Goal: Task Accomplishment & Management: Use online tool/utility

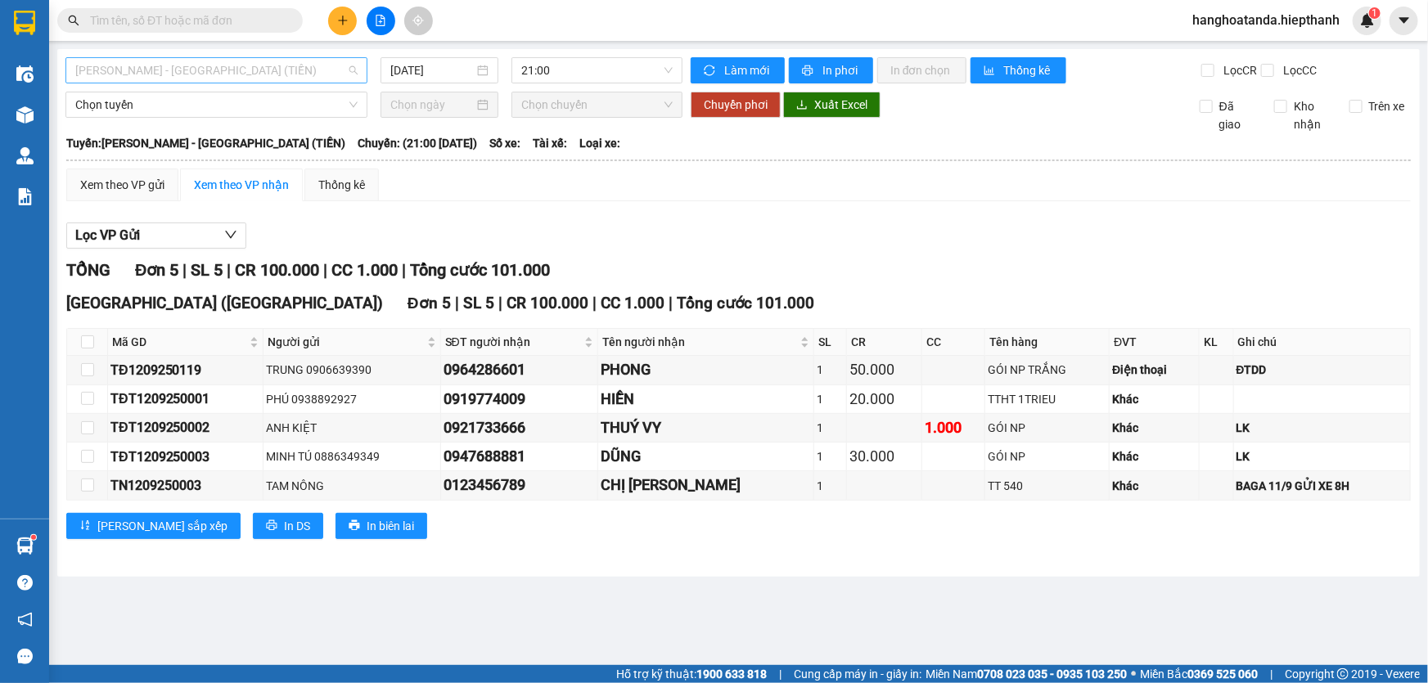
click at [277, 61] on span "[PERSON_NAME] - [GEOGRAPHIC_DATA] (TIỀN)" at bounding box center [216, 70] width 282 height 25
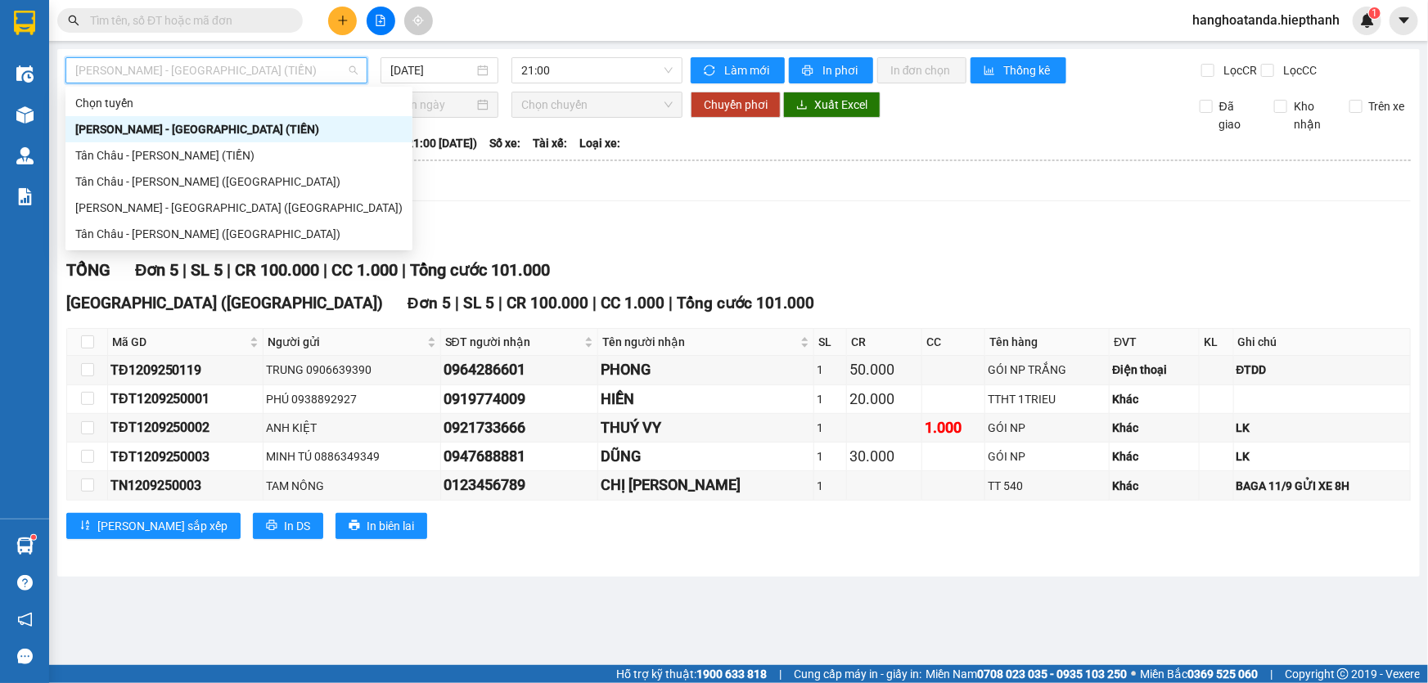
click at [306, 129] on div "[PERSON_NAME] - [GEOGRAPHIC_DATA] (TIỀN)" at bounding box center [238, 129] width 327 height 18
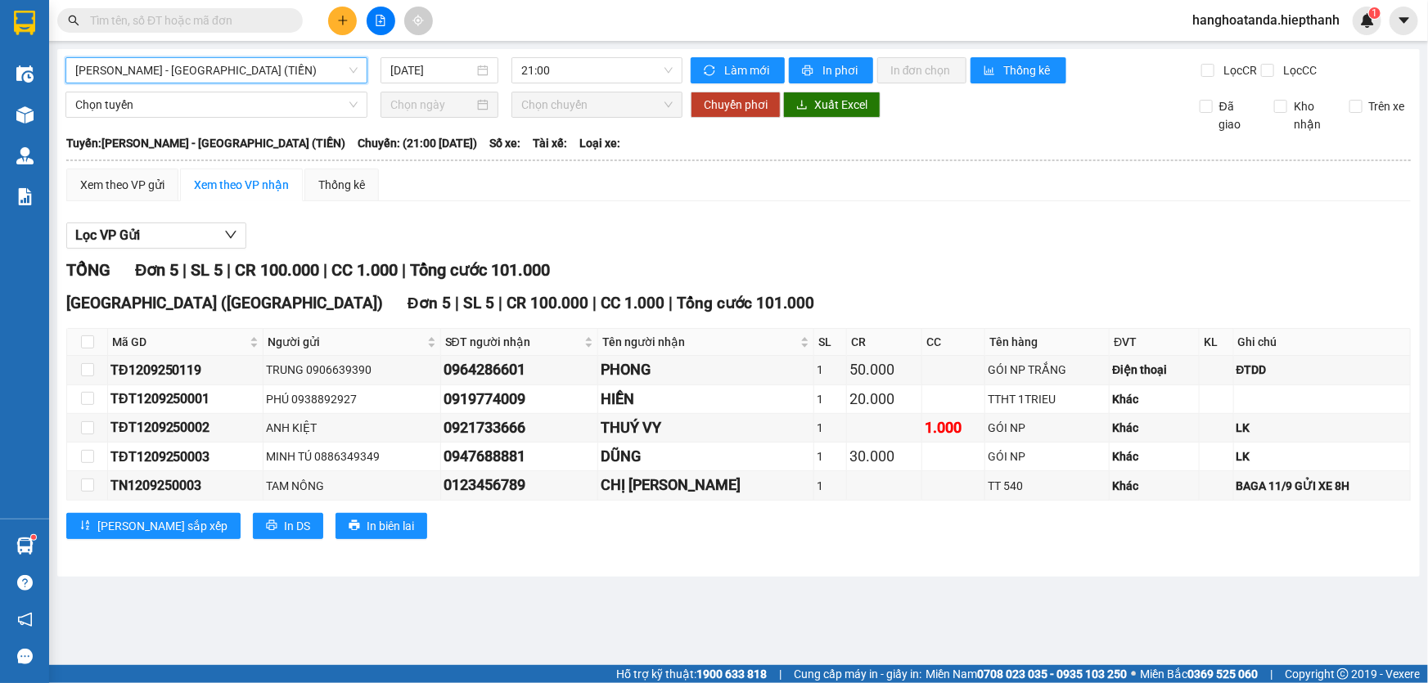
click at [300, 71] on span "[PERSON_NAME] - [GEOGRAPHIC_DATA] (TIỀN)" at bounding box center [216, 70] width 282 height 25
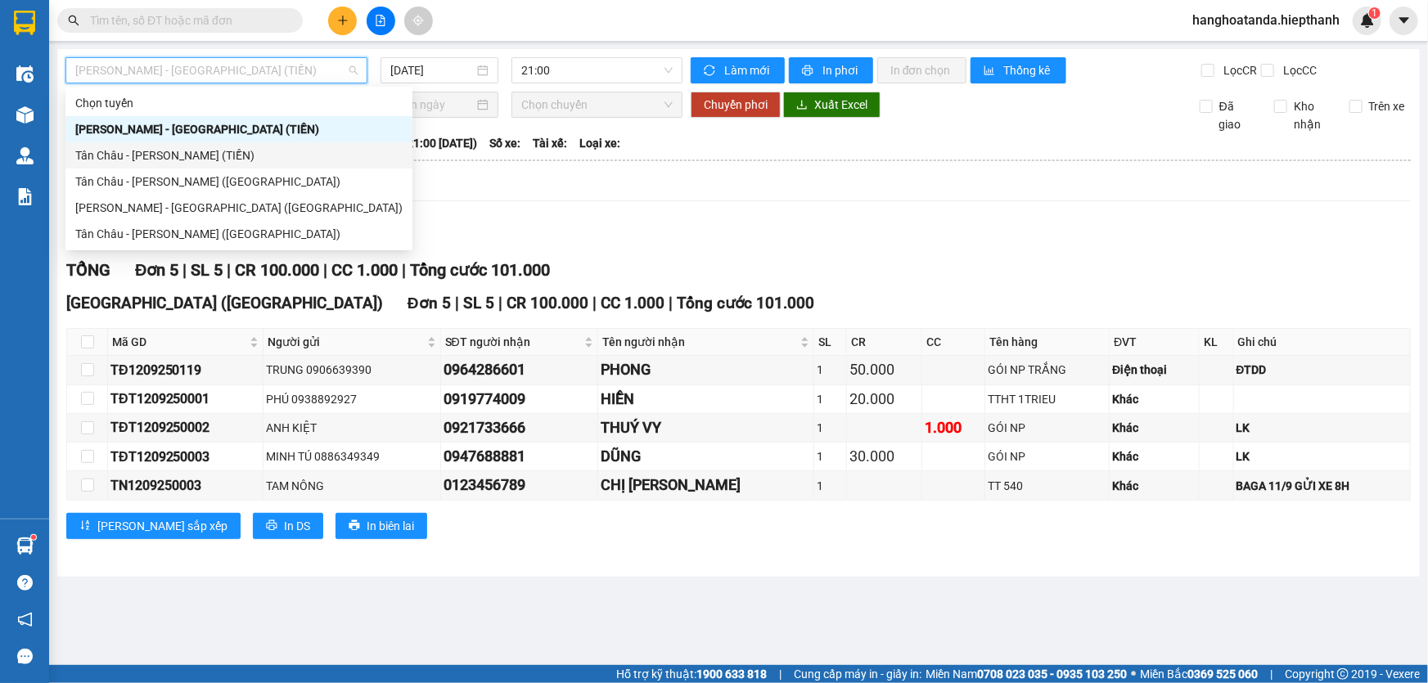
click at [284, 147] on div "Tân Châu - [PERSON_NAME] (TIỀN)" at bounding box center [238, 156] width 327 height 18
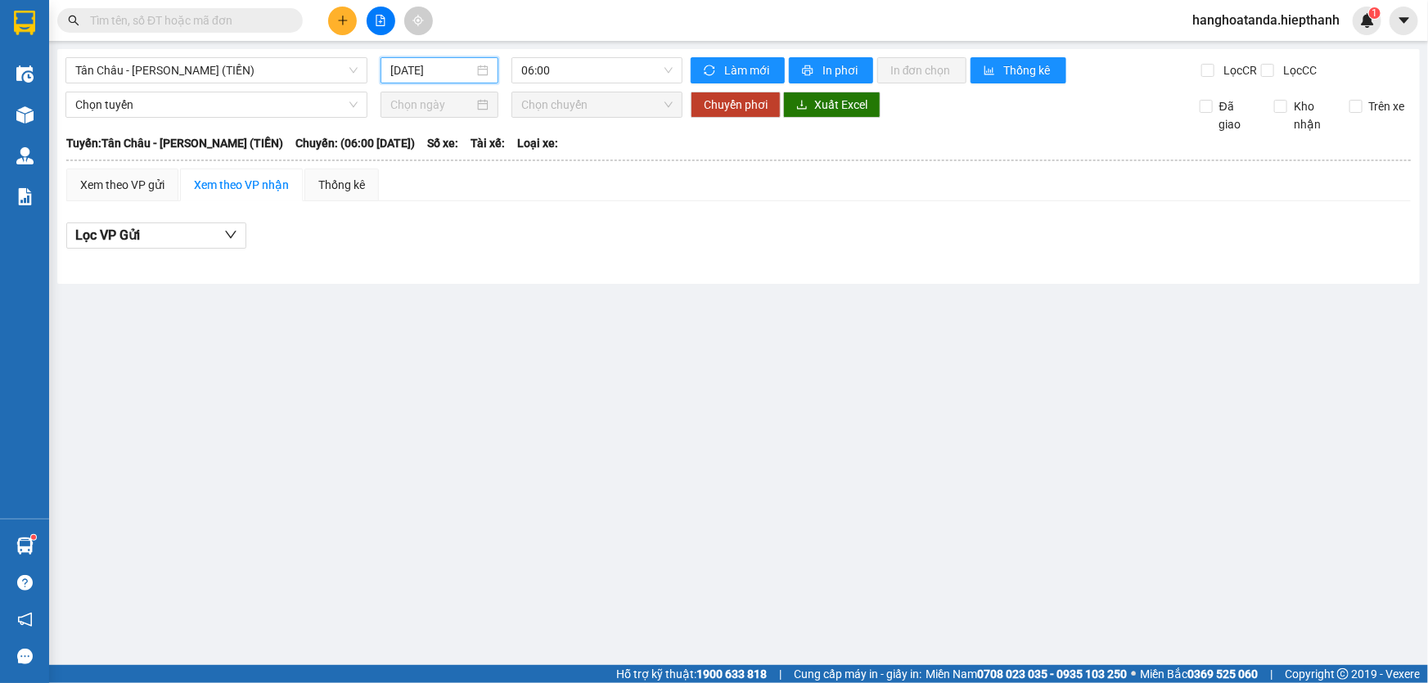
click at [444, 65] on input "[DATE]" at bounding box center [431, 70] width 83 height 18
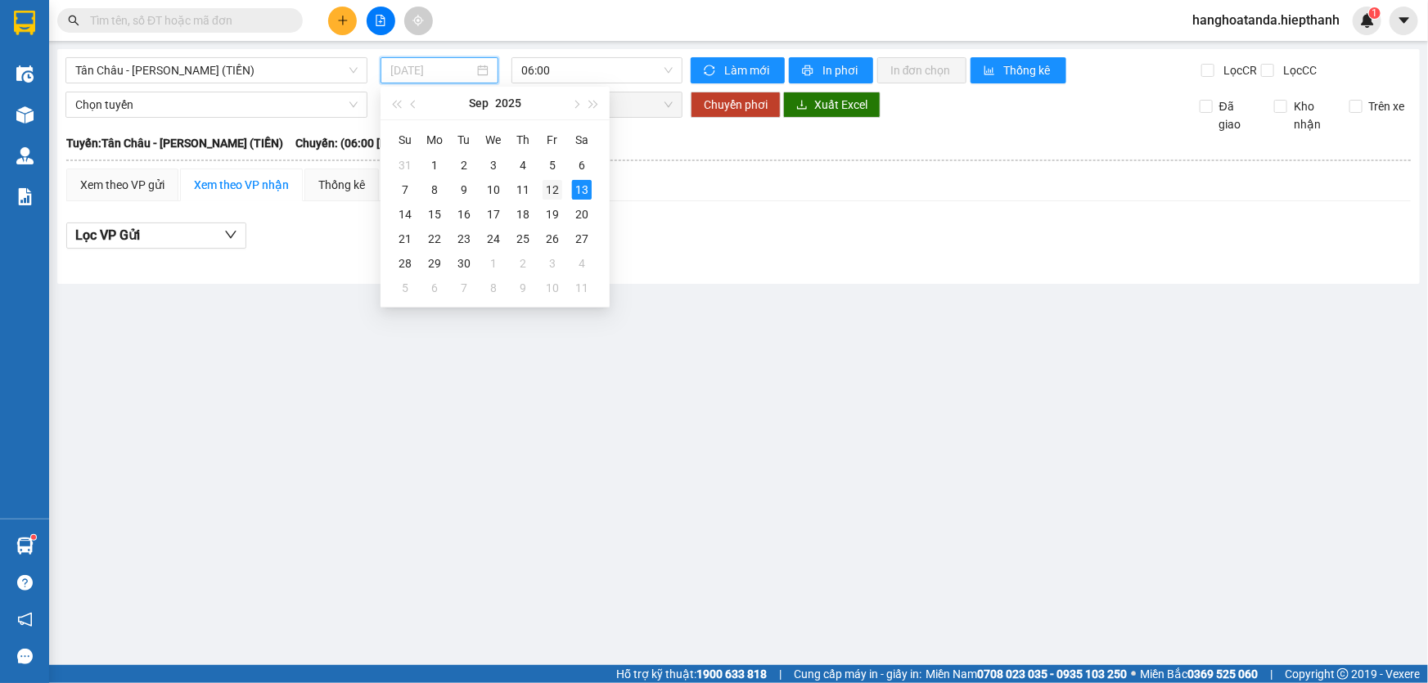
click at [548, 183] on div "12" at bounding box center [553, 190] width 20 height 20
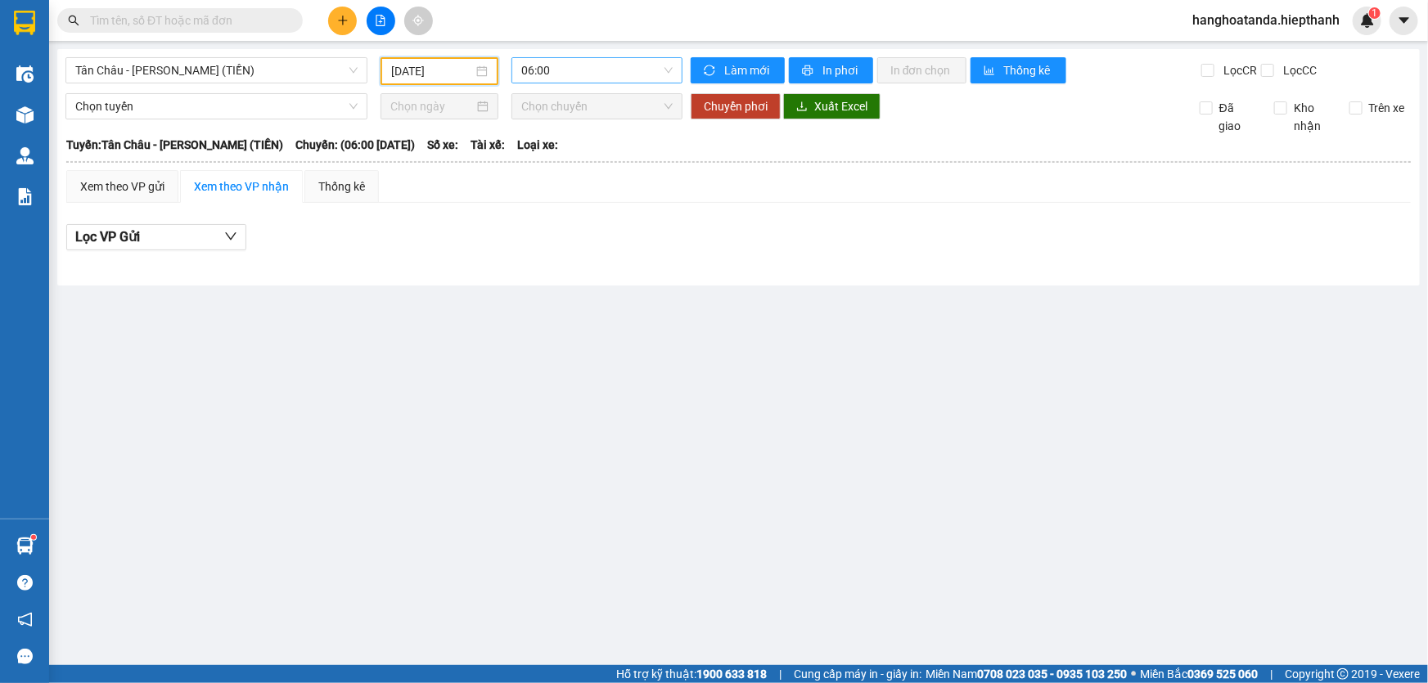
click at [569, 70] on span "06:00" at bounding box center [596, 70] width 151 height 25
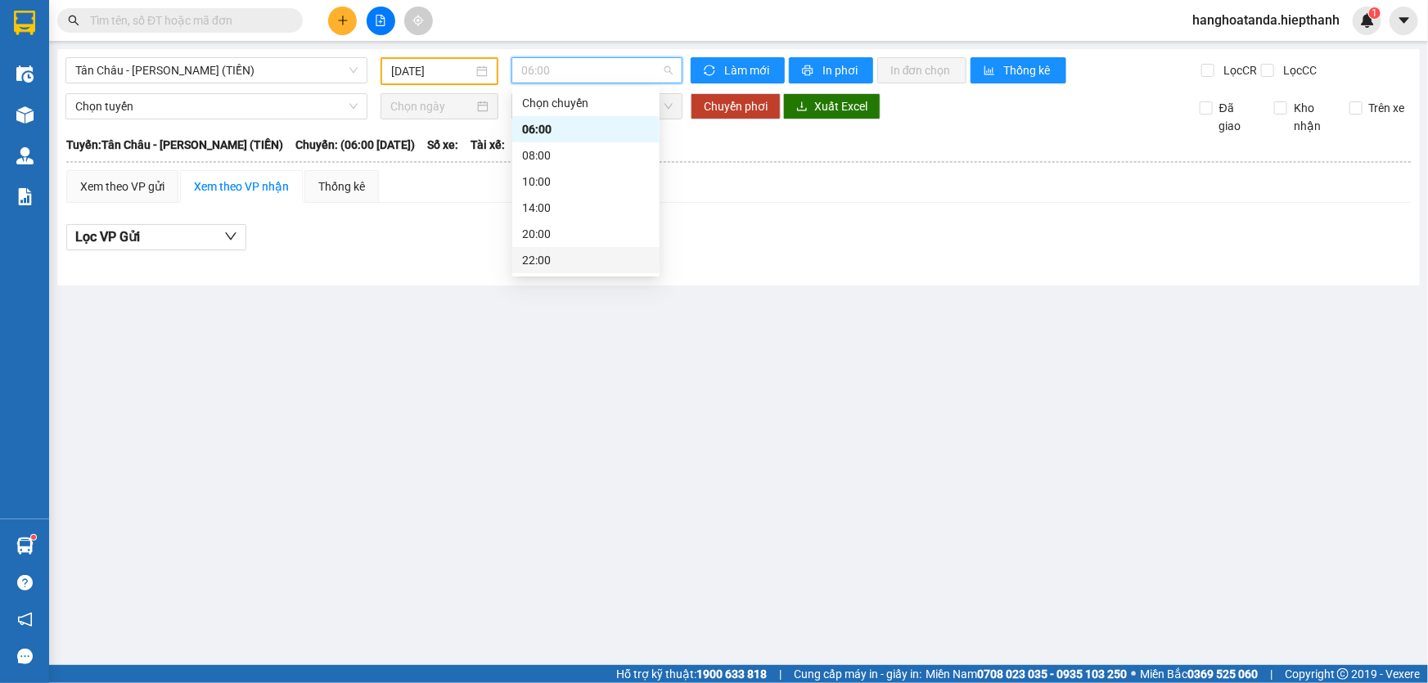
click at [573, 262] on div "22:00" at bounding box center [586, 260] width 128 height 18
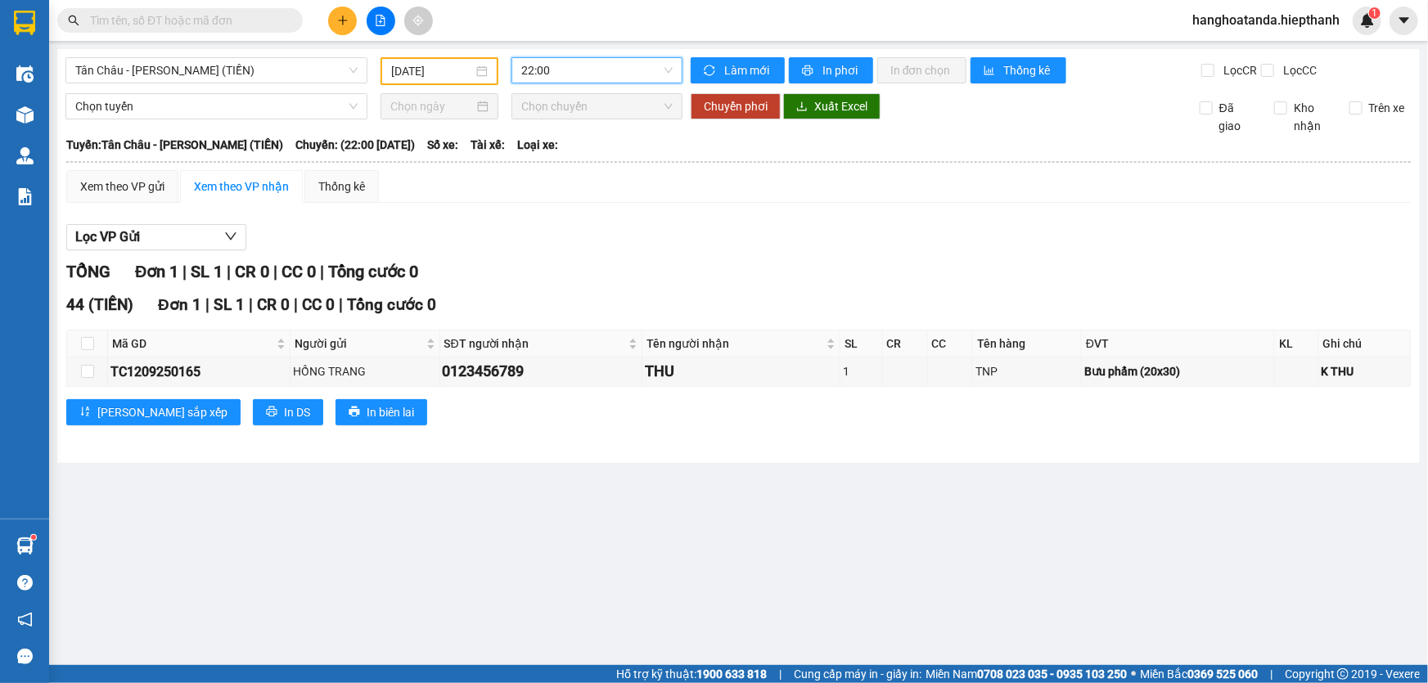
click at [441, 67] on input "[DATE]" at bounding box center [432, 71] width 82 height 18
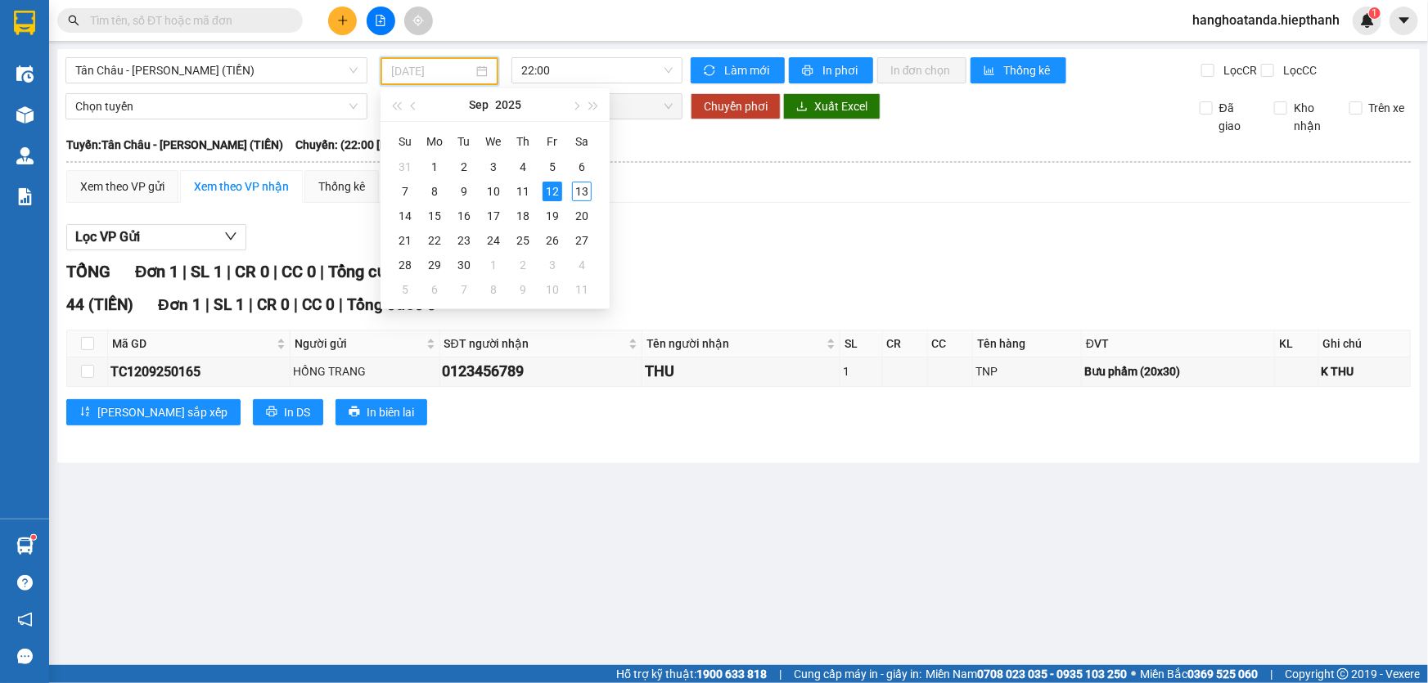
type input "[DATE]"
click at [912, 286] on div "TỔNG Đơn 1 | SL 1 | CR 0 | CC 0 | Tổng cước 0 44 (TIỀN) Đơn 1 | SL 1 | CR 0 | C…" at bounding box center [738, 352] width 1345 height 187
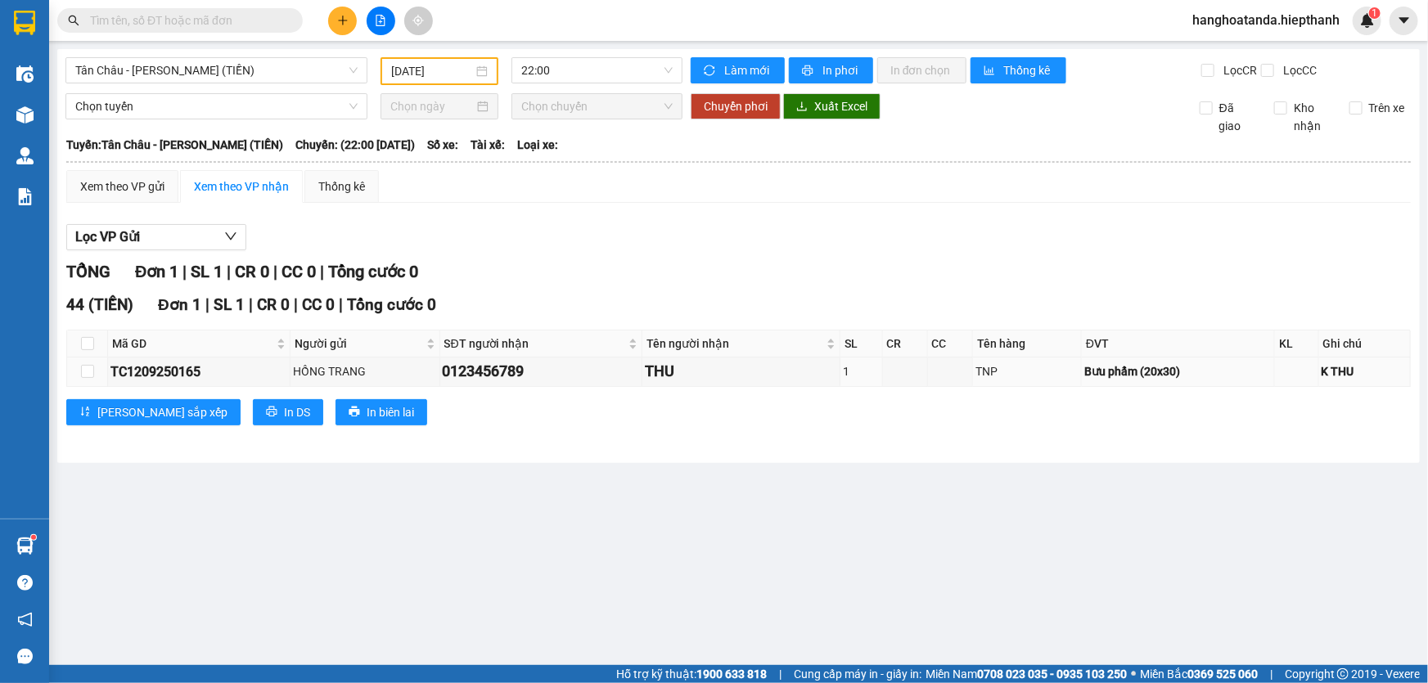
drag, startPoint x: 1021, startPoint y: 360, endPoint x: 660, endPoint y: 256, distance: 376.4
click at [660, 256] on div "Lọc VP Gửi TỔNG Đơn 1 | SL 1 | CR 0 | CC 0 | Tổng cước 0 44 (TIỀN) Đơn 1 | SL …" at bounding box center [738, 331] width 1345 height 230
click at [651, 353] on div "Tên người nhận" at bounding box center [741, 344] width 189 height 18
click at [1134, 374] on div "Bưu phẩm (20x30)" at bounding box center [1178, 372] width 187 height 18
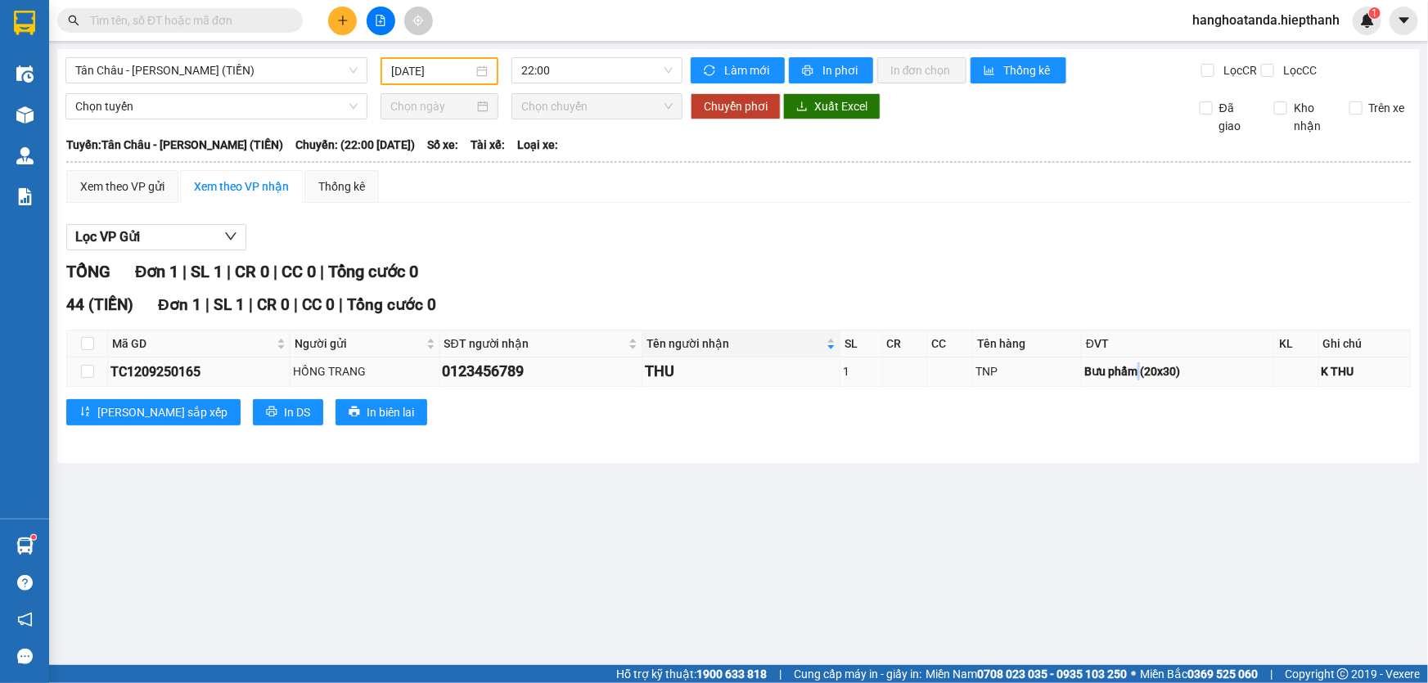
click at [1134, 374] on div "Bưu phẩm (20x30)" at bounding box center [1178, 372] width 187 height 18
click at [1099, 271] on div "TỔNG Đơn 1 | SL 1 | CR 0 | CC 0 | Tổng cước 0" at bounding box center [738, 271] width 1345 height 25
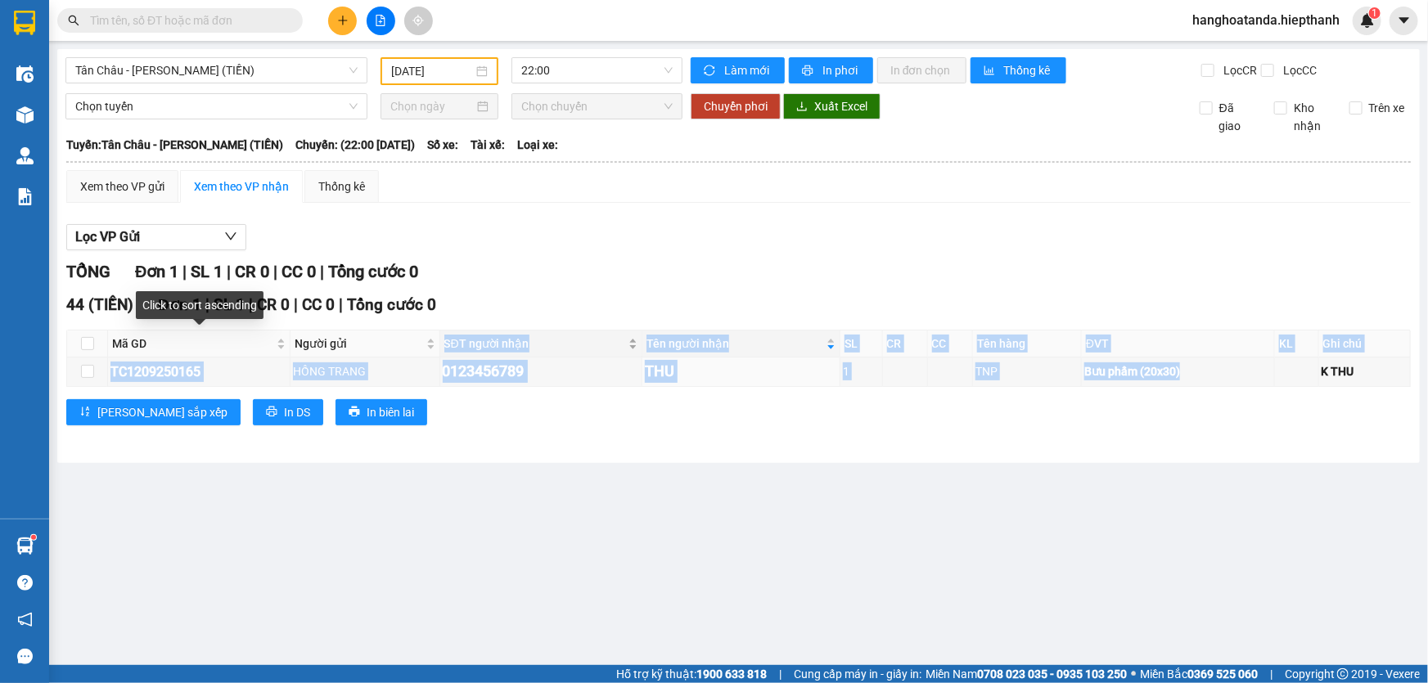
drag, startPoint x: 1189, startPoint y: 378, endPoint x: 489, endPoint y: 330, distance: 702.3
click at [307, 345] on table "Mã GD Người gửi SĐT người nhận Tên người nhận SL CR CC Tên hàng ĐVT KL Ghi chú …" at bounding box center [739, 358] width 1344 height 56
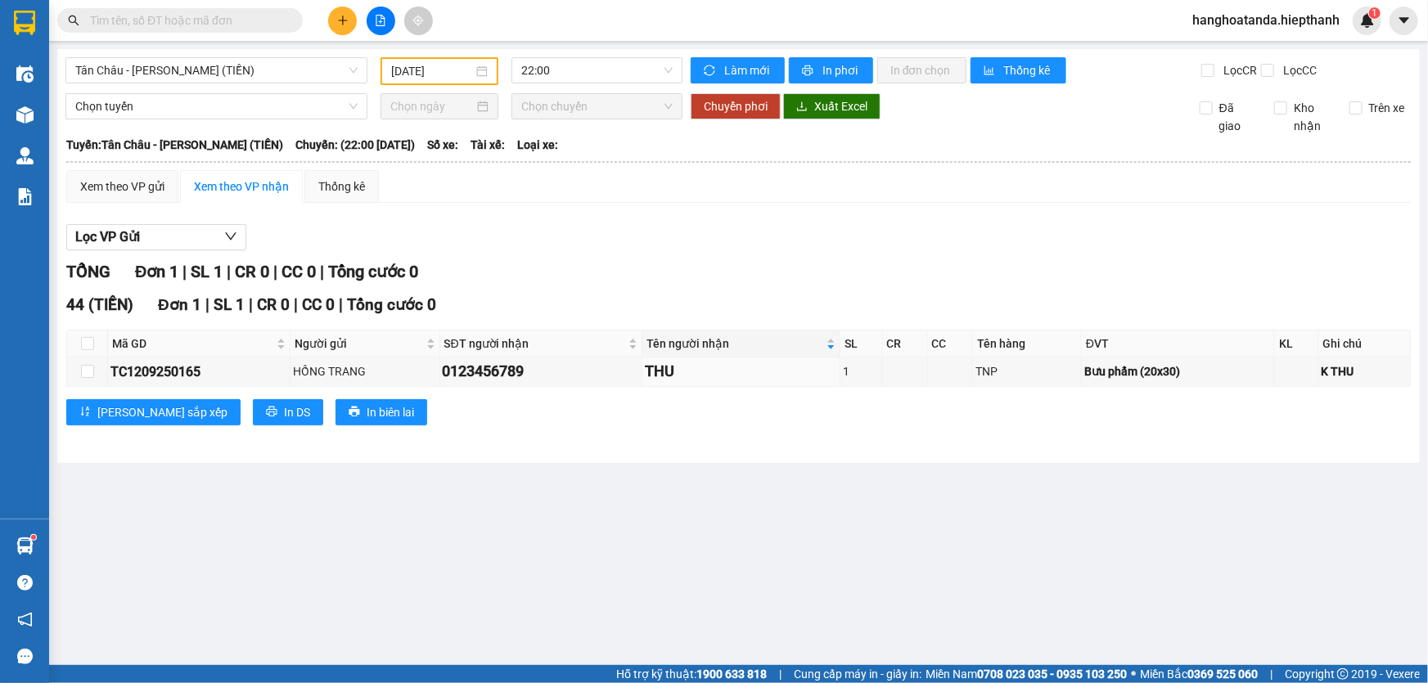
click at [659, 255] on div "Lọc VP Gửi TỔNG Đơn 1 | SL 1 | CR 0 | CC 0 | Tổng cước 0 44 (TIỀN) Đơn 1 | SL …" at bounding box center [738, 331] width 1345 height 230
click at [205, 20] on input "text" at bounding box center [186, 20] width 193 height 18
click at [860, 250] on div at bounding box center [738, 250] width 1345 height 1
